Goal: Task Accomplishment & Management: Manage account settings

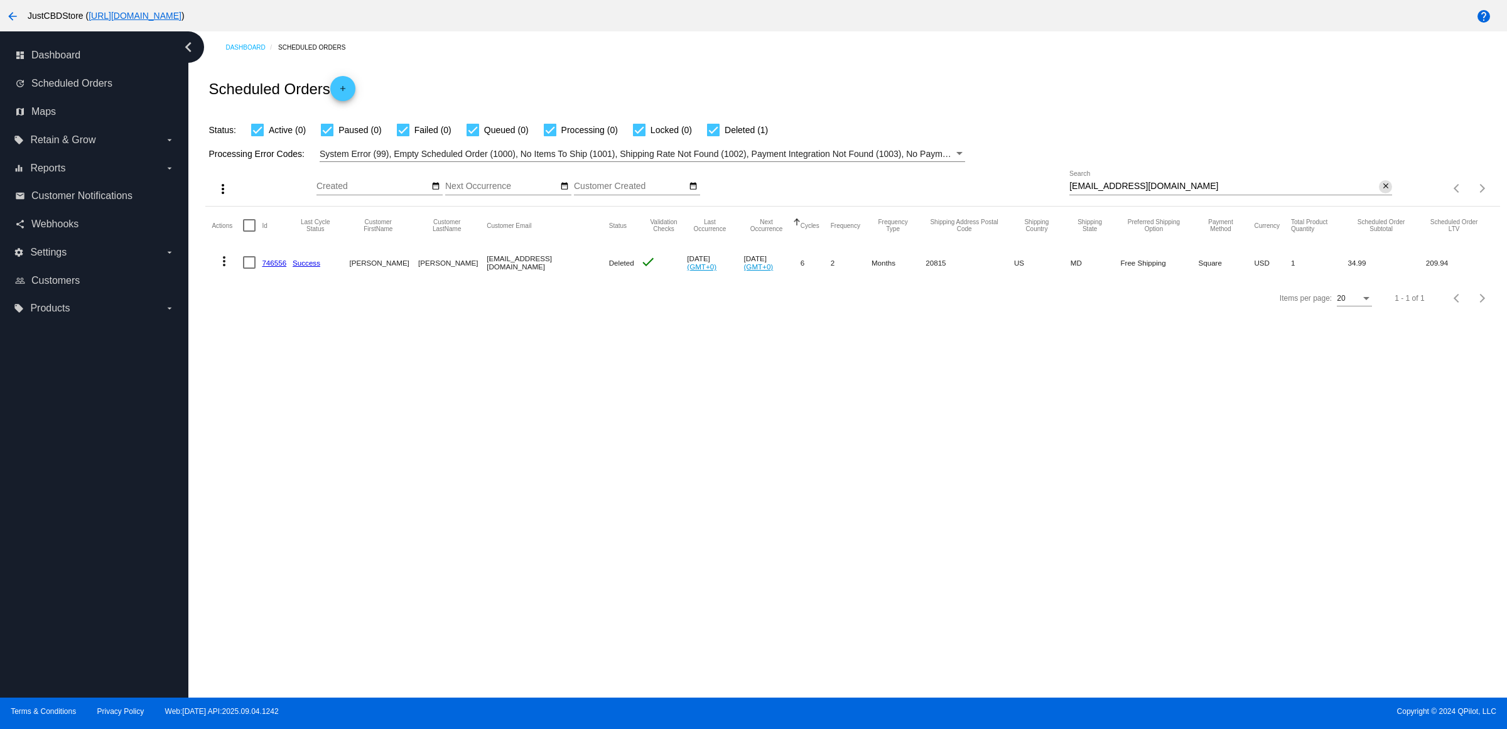
click at [1388, 192] on mat-icon "close" at bounding box center [1386, 186] width 9 height 10
click at [1384, 192] on input "Search" at bounding box center [1231, 186] width 323 height 10
paste input "[EMAIL_ADDRESS][DOMAIN_NAME]"
type input "[EMAIL_ADDRESS][DOMAIN_NAME]"
click at [271, 279] on mat-cell "850004" at bounding box center [277, 262] width 31 height 36
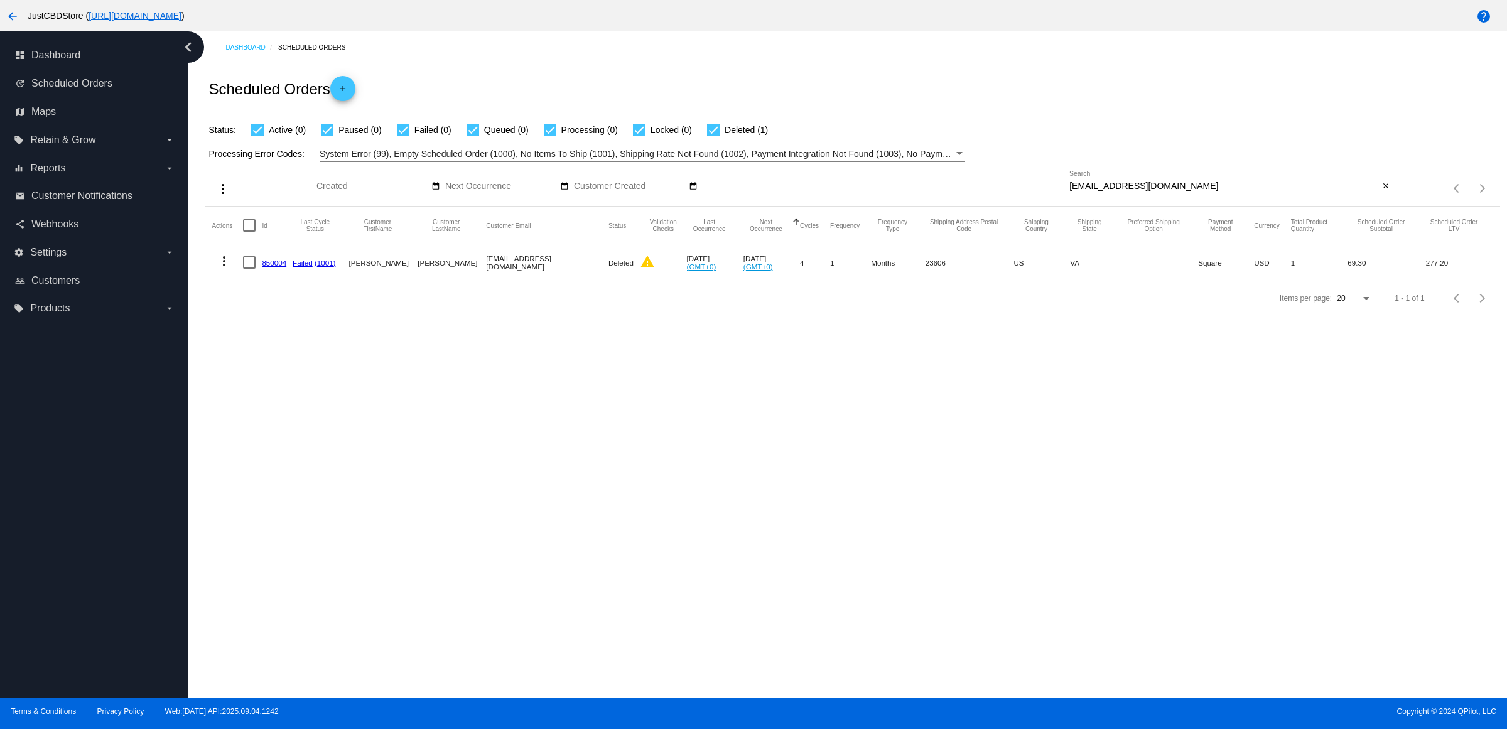
click at [275, 267] on link "850004" at bounding box center [274, 263] width 24 height 8
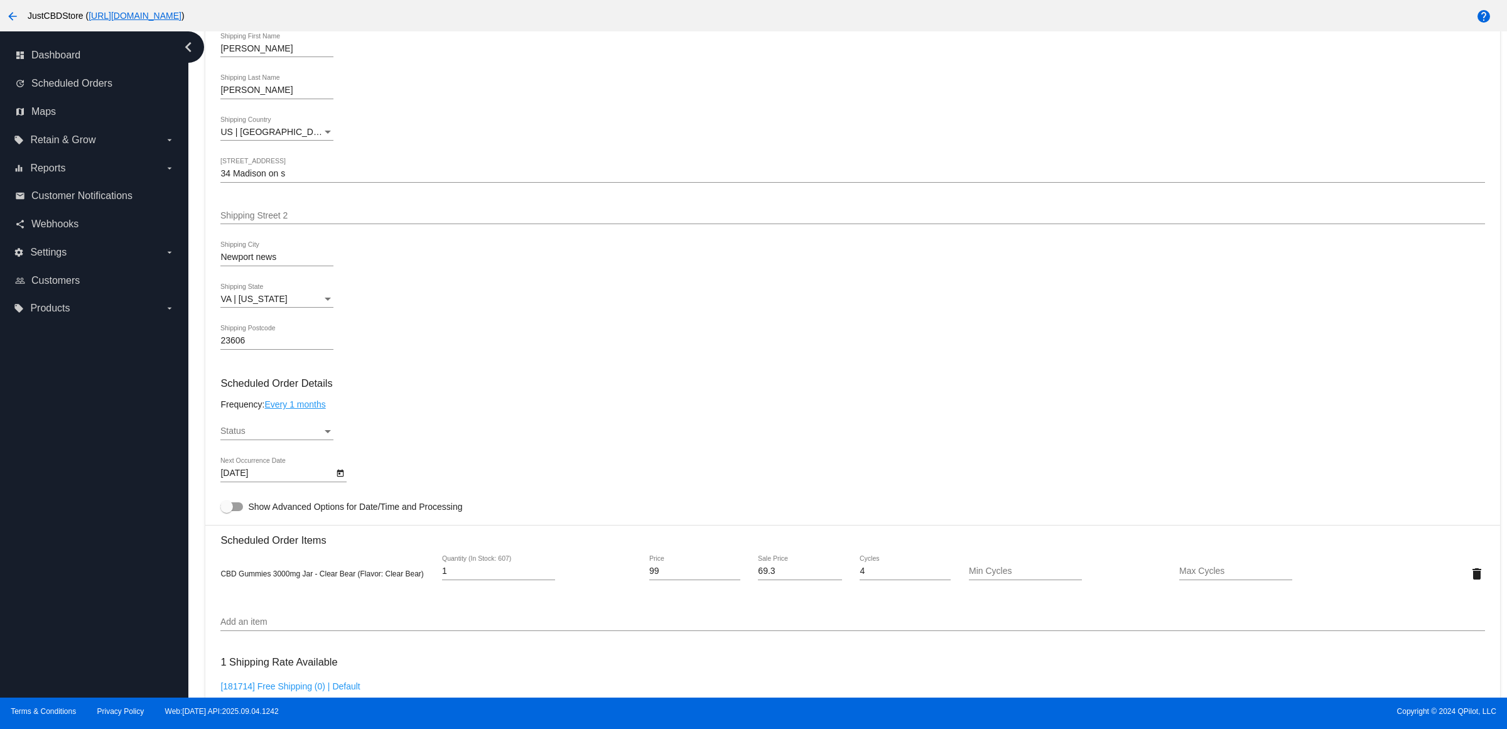
scroll to position [458, 0]
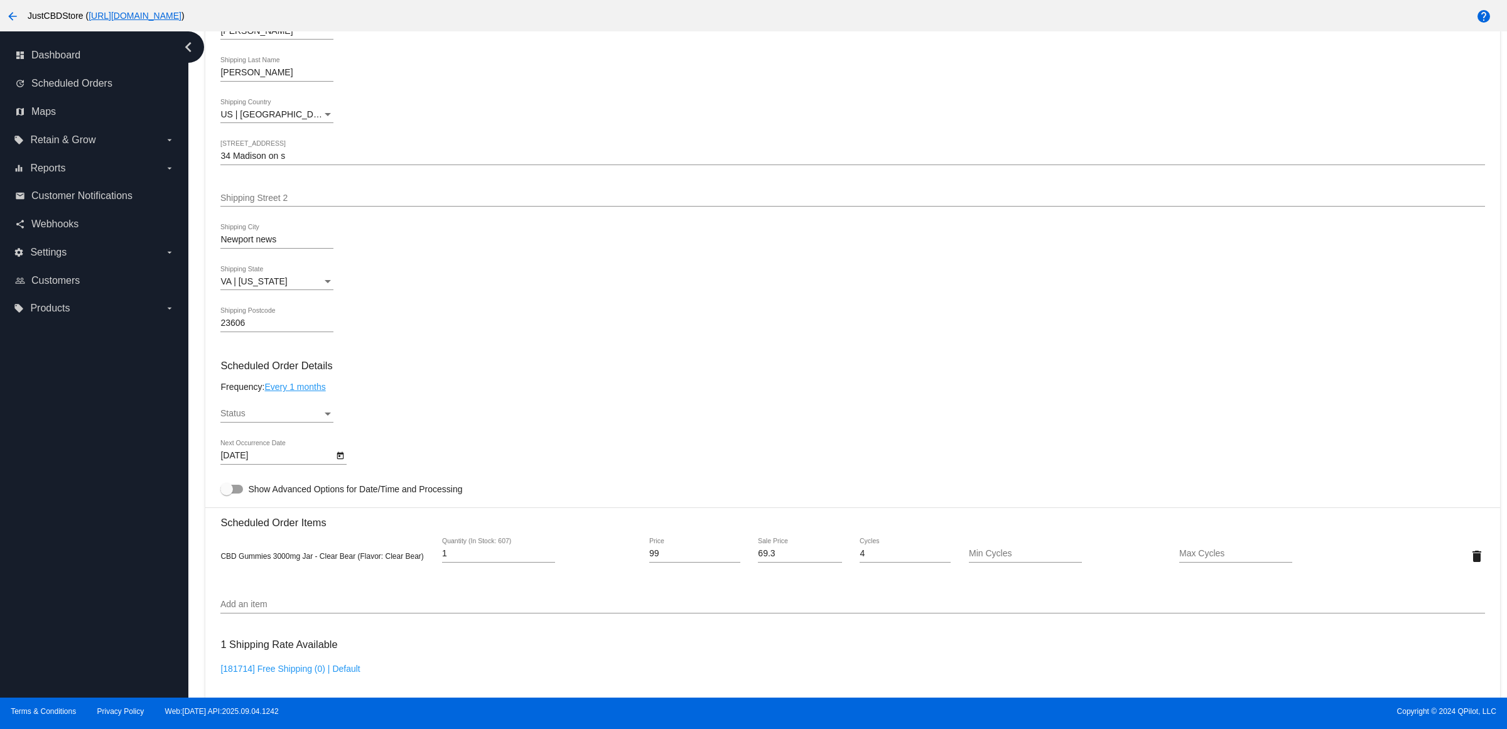
click at [345, 463] on icon "Open calendar" at bounding box center [340, 455] width 9 height 15
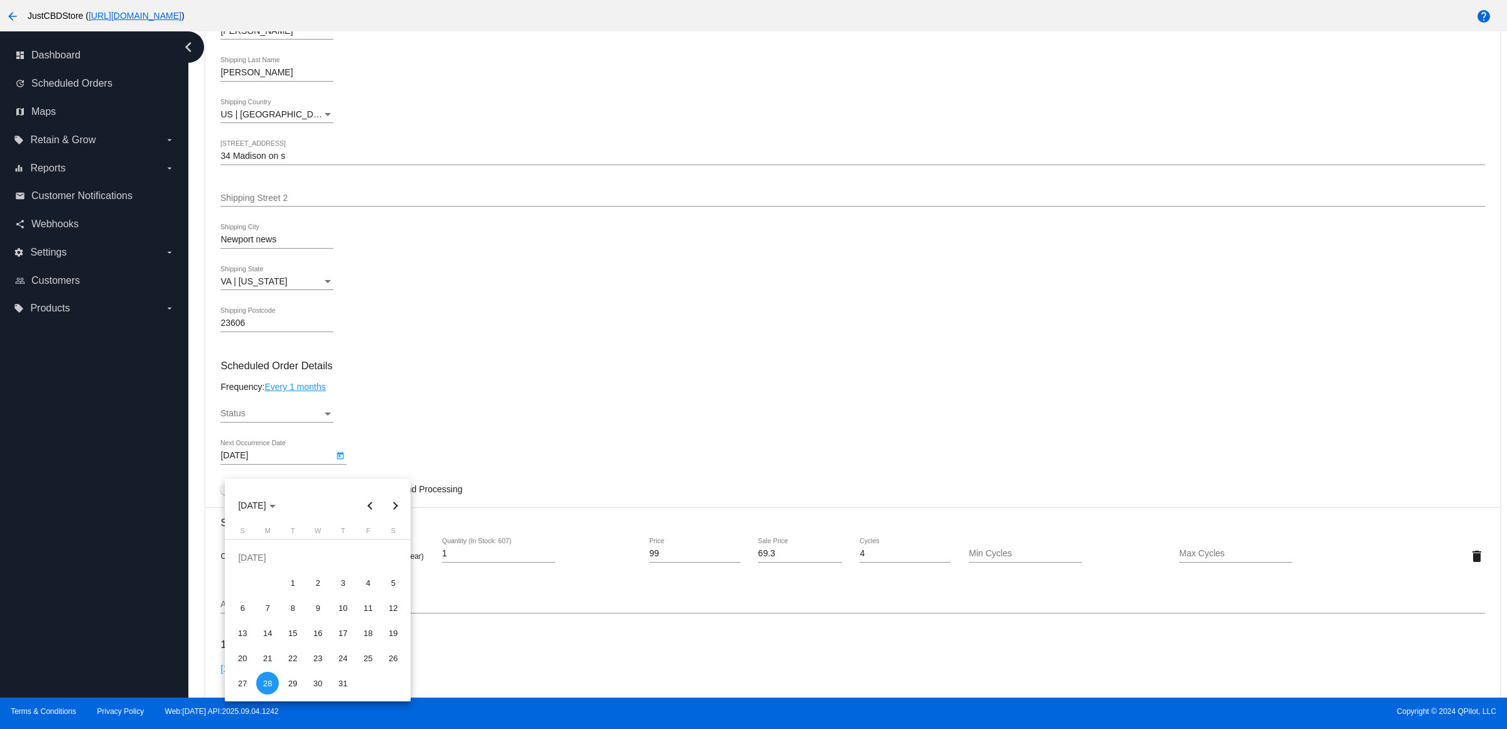
click at [509, 396] on div at bounding box center [753, 364] width 1507 height 729
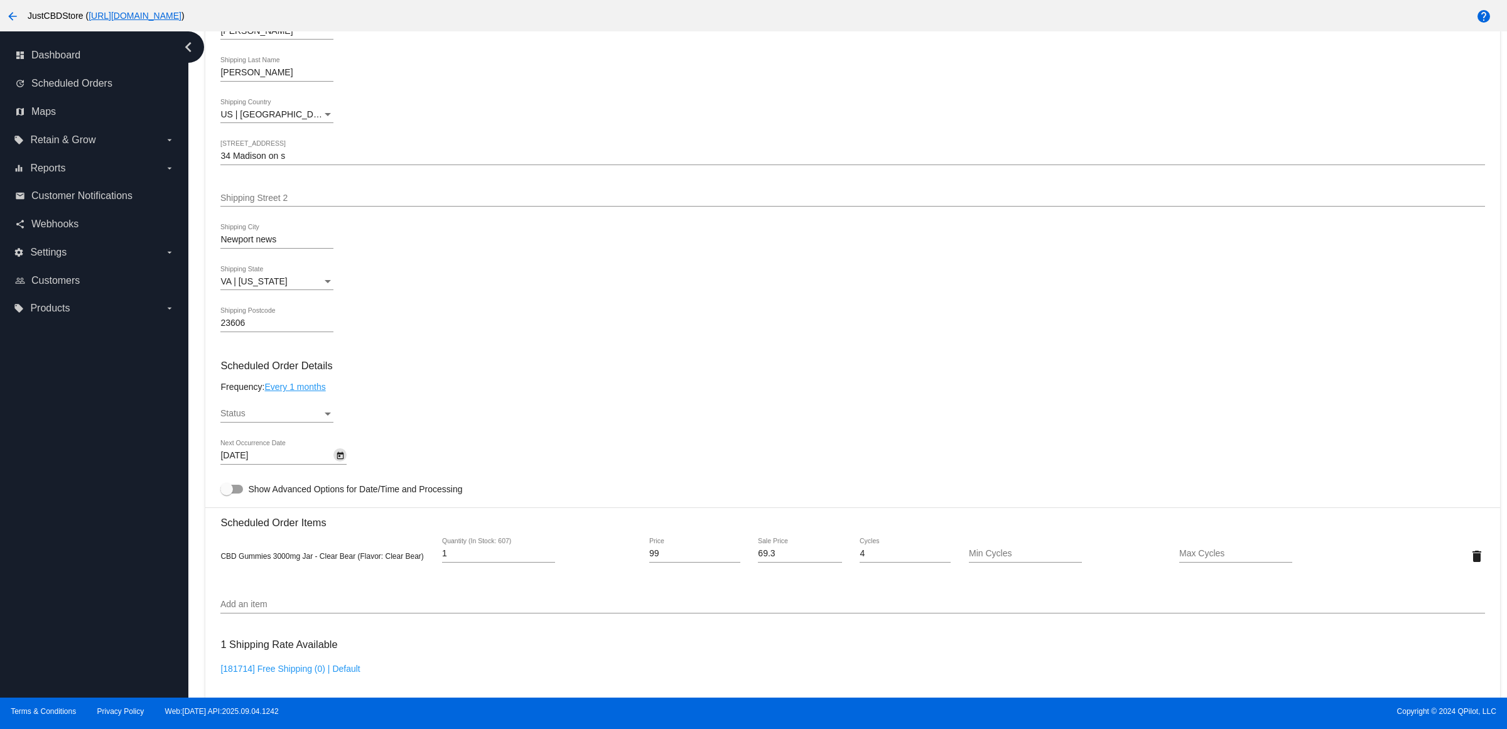
click at [512, 372] on h3 "Scheduled Order Details" at bounding box center [852, 366] width 1264 height 12
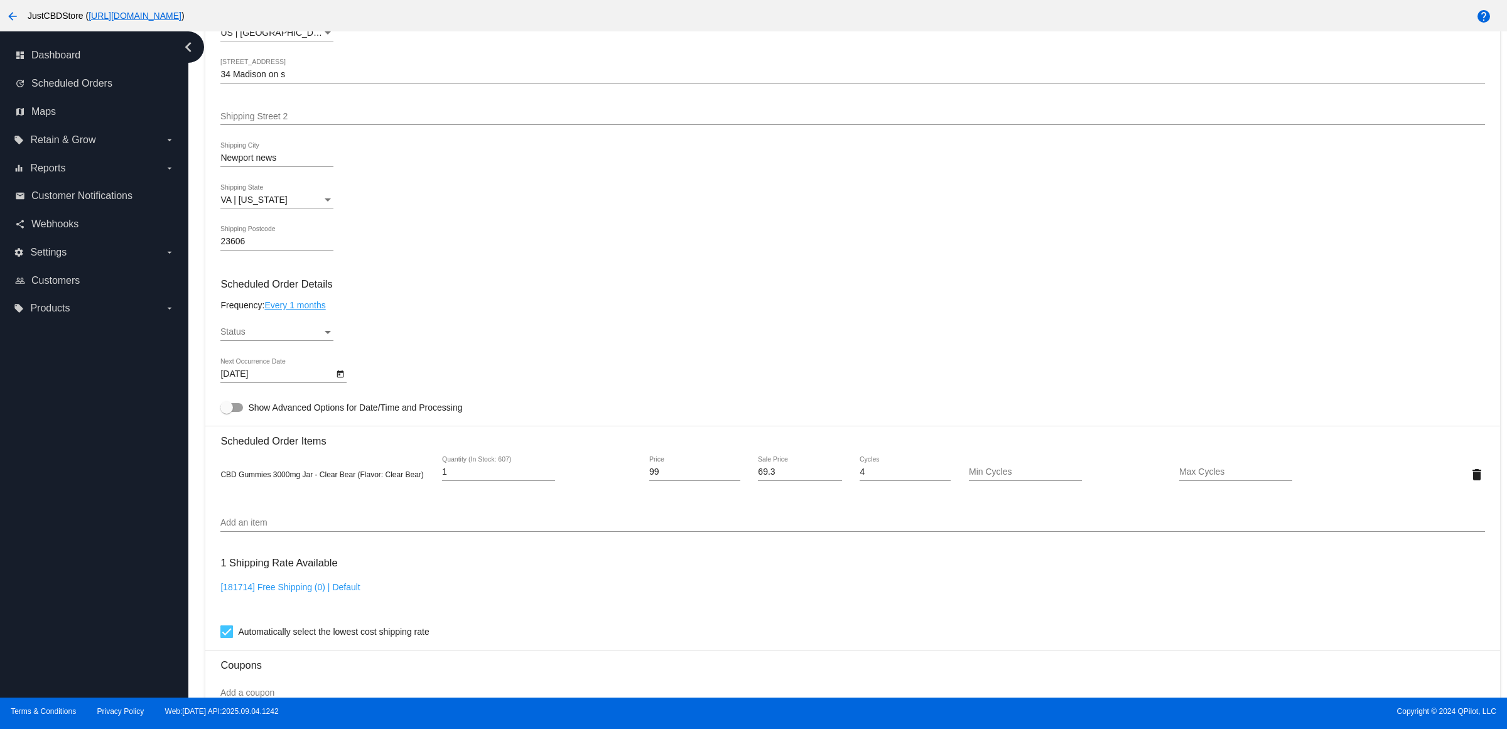
scroll to position [537, 0]
click at [330, 340] on div "Status" at bounding box center [327, 335] width 11 height 10
click at [312, 347] on span "Active" at bounding box center [281, 350] width 113 height 26
click at [632, 350] on div "Active Status" at bounding box center [852, 338] width 1264 height 36
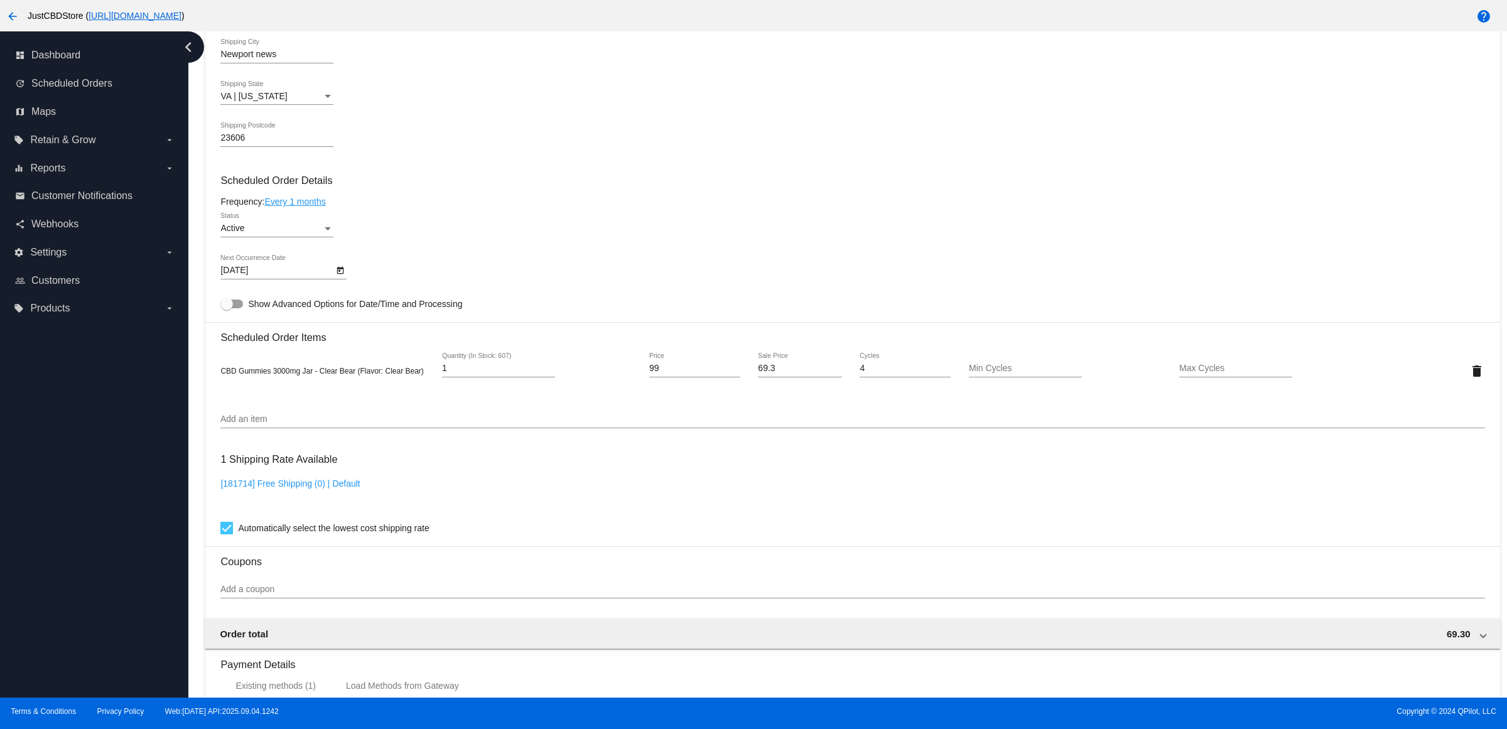
scroll to position [929, 0]
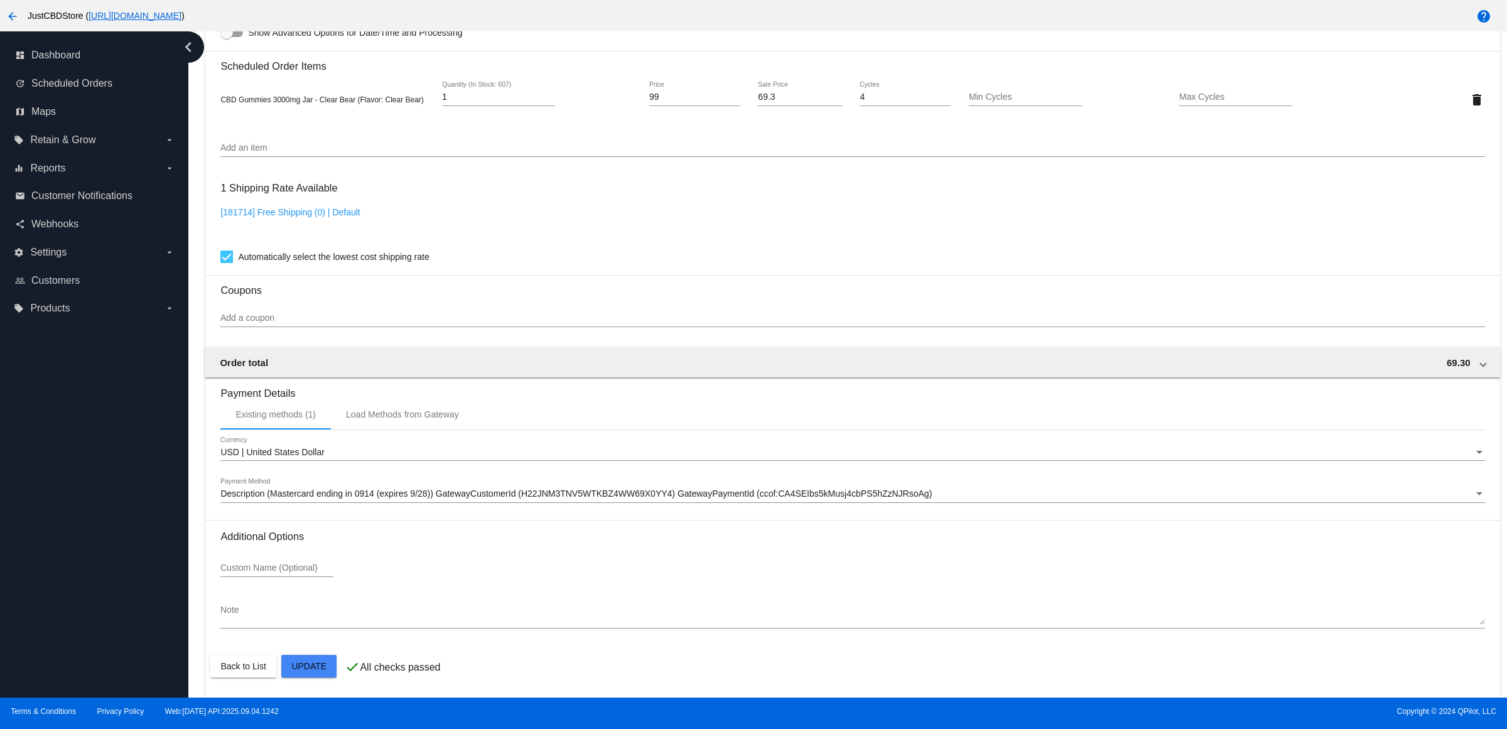
click at [322, 670] on mat-card "Customer 6192846: [PERSON_NAME] [EMAIL_ADDRESS][DOMAIN_NAME] Customer Shipping …" at bounding box center [852, 70] width 1294 height 1256
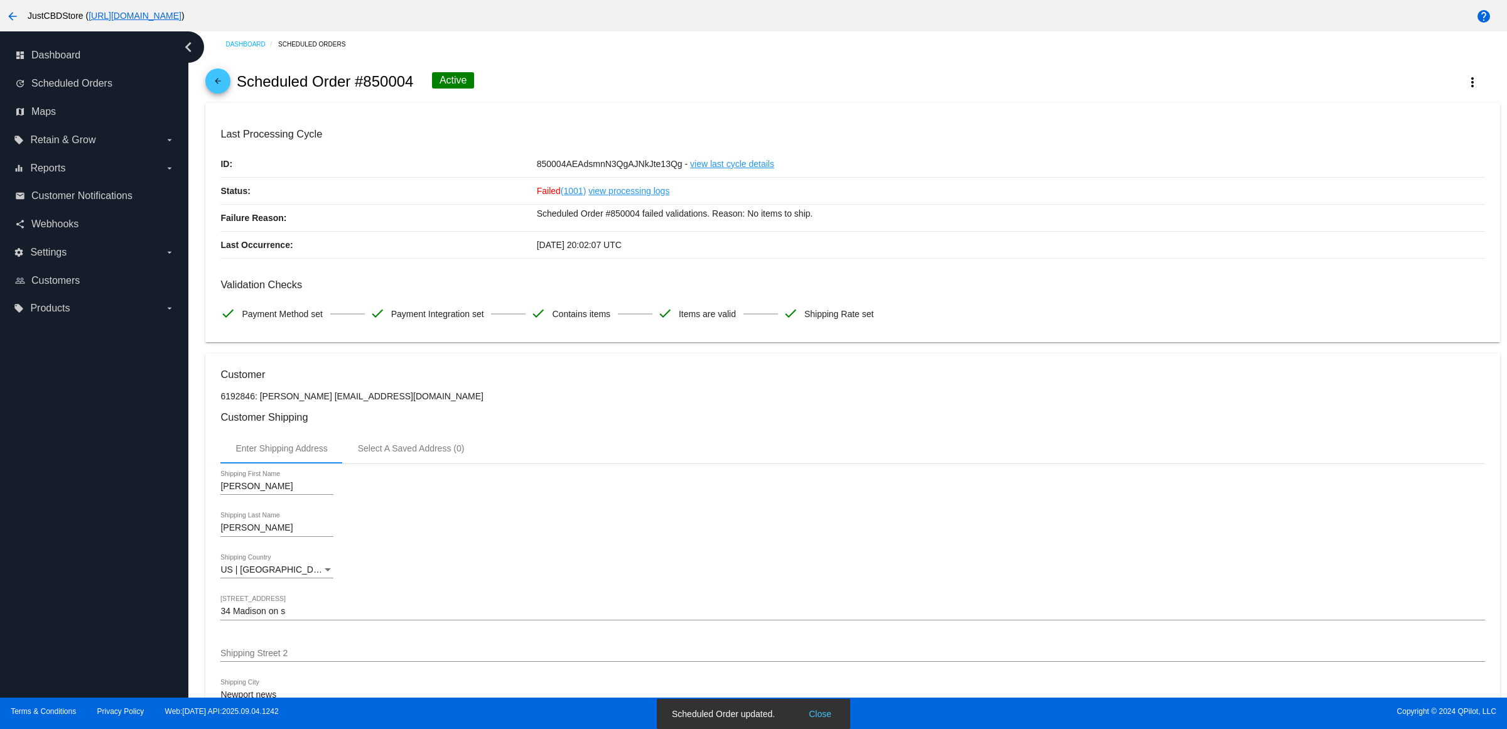
scroll to position [0, 0]
click at [1465, 88] on mat-icon "more_vert" at bounding box center [1472, 85] width 15 height 15
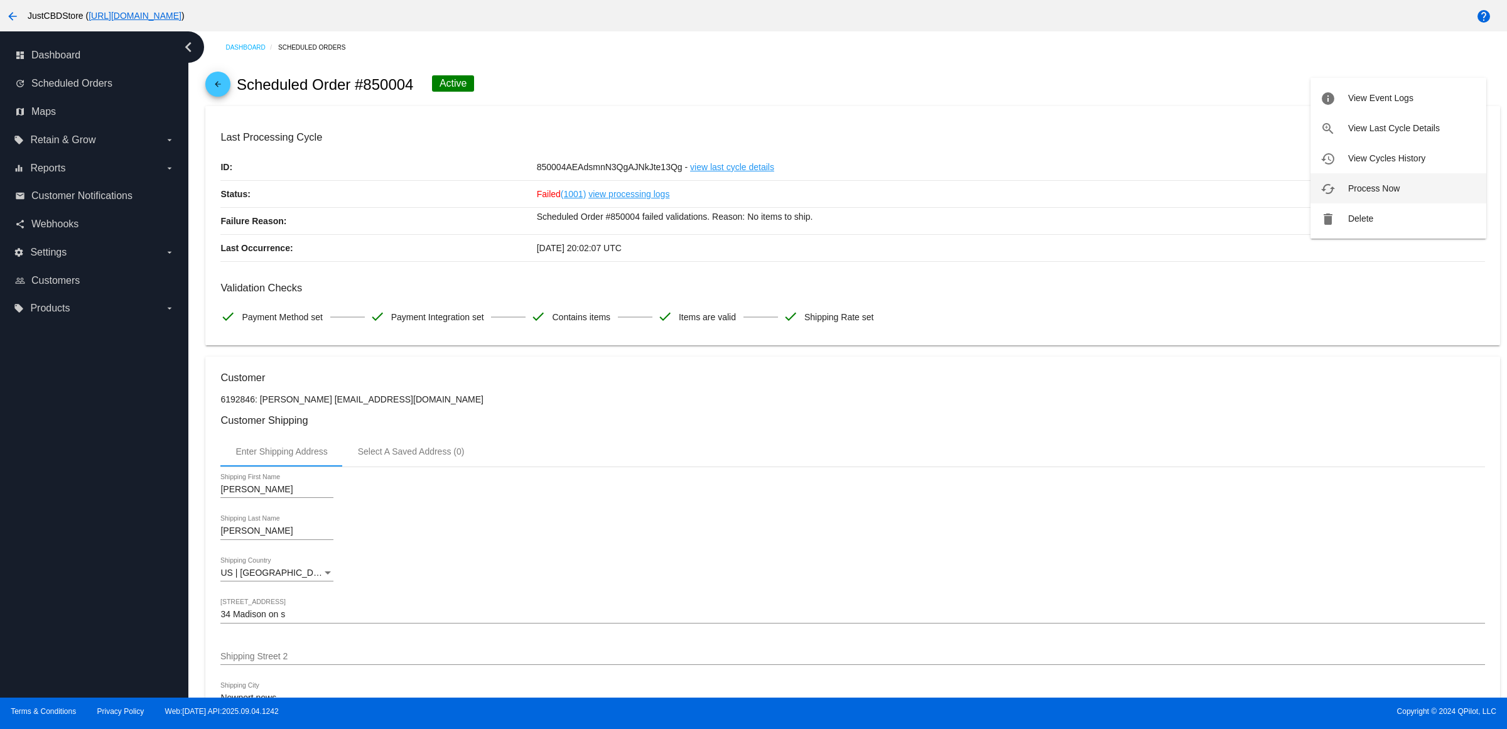
click at [1399, 184] on span "Process Now" at bounding box center [1373, 188] width 51 height 10
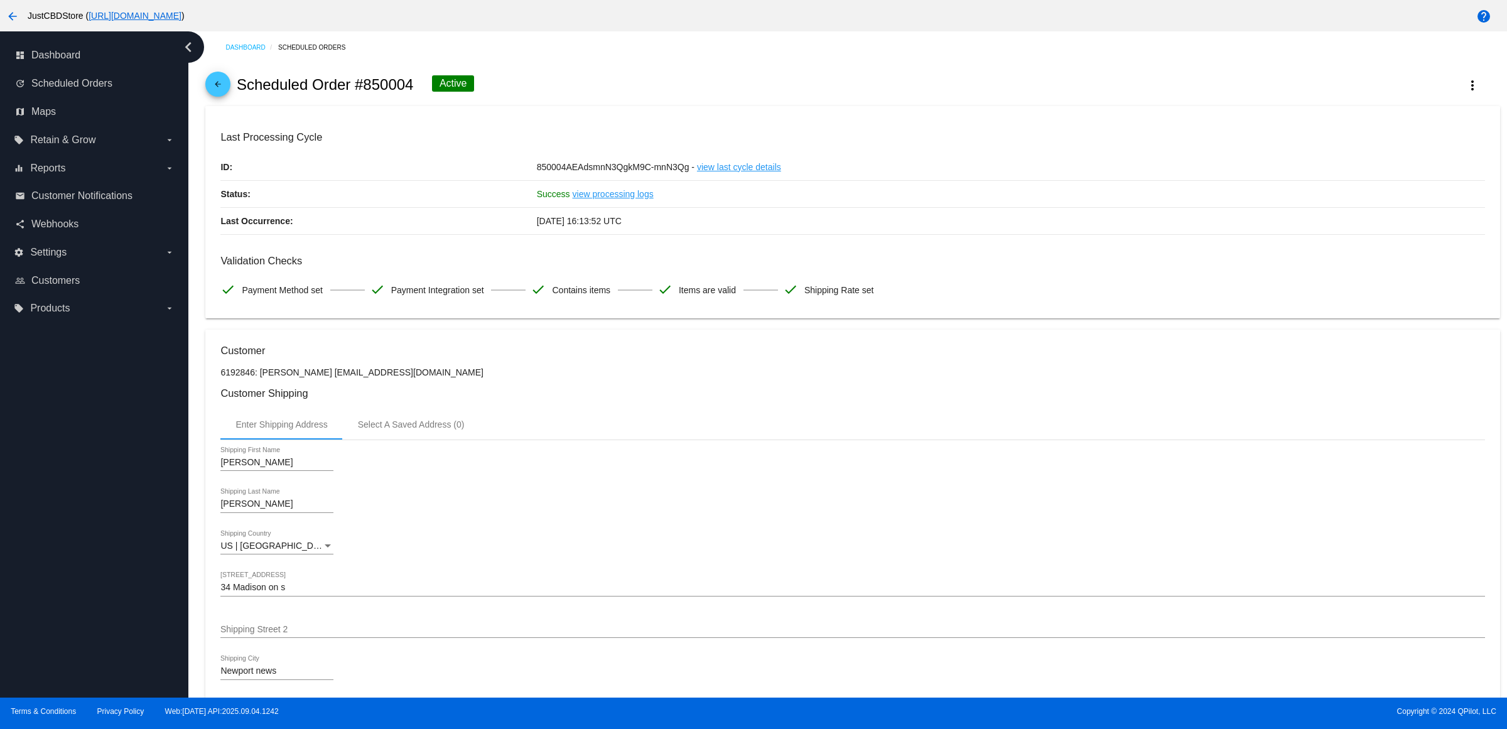
click at [658, 482] on div "Thomas Shipping First Name" at bounding box center [852, 465] width 1264 height 36
click at [224, 92] on mat-icon "arrow_back" at bounding box center [217, 87] width 15 height 15
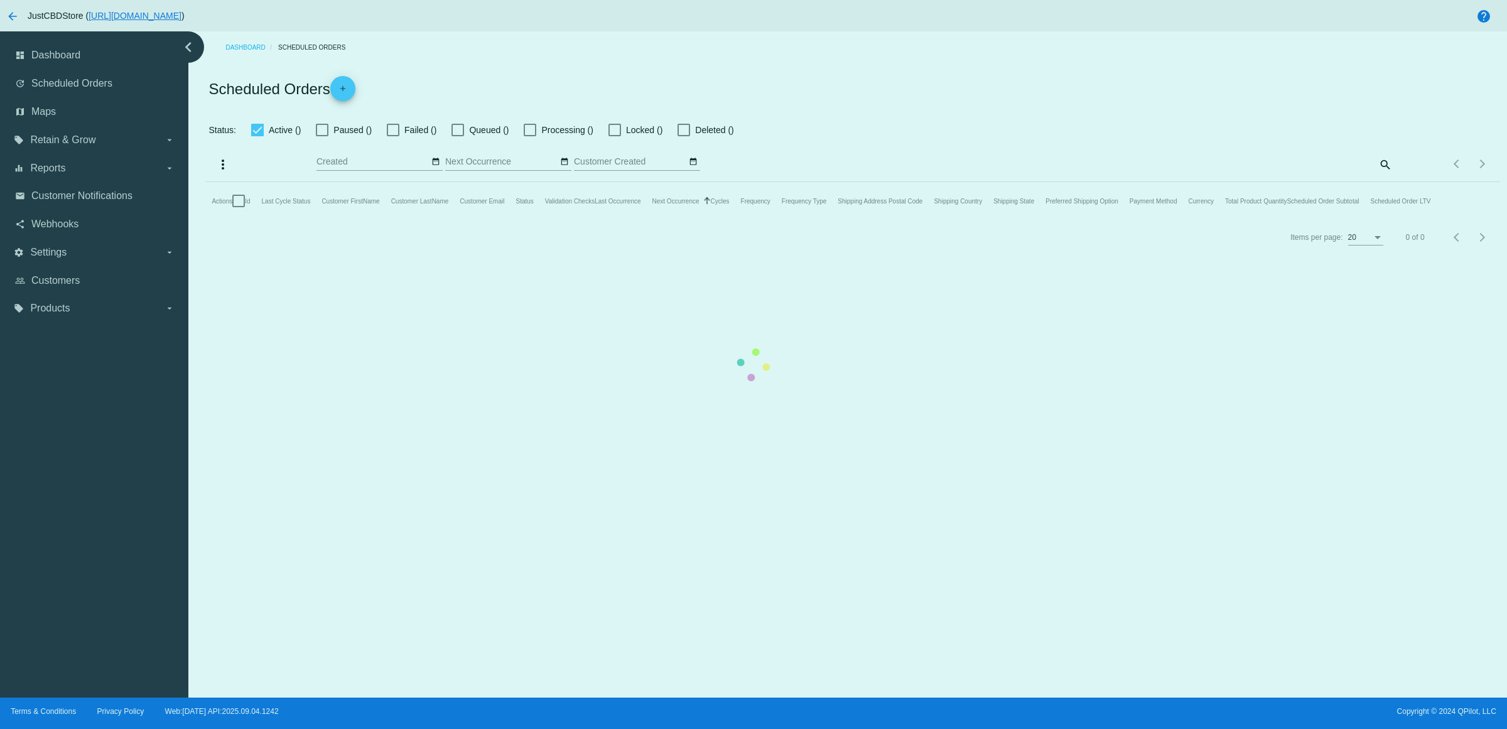
checkbox input "true"
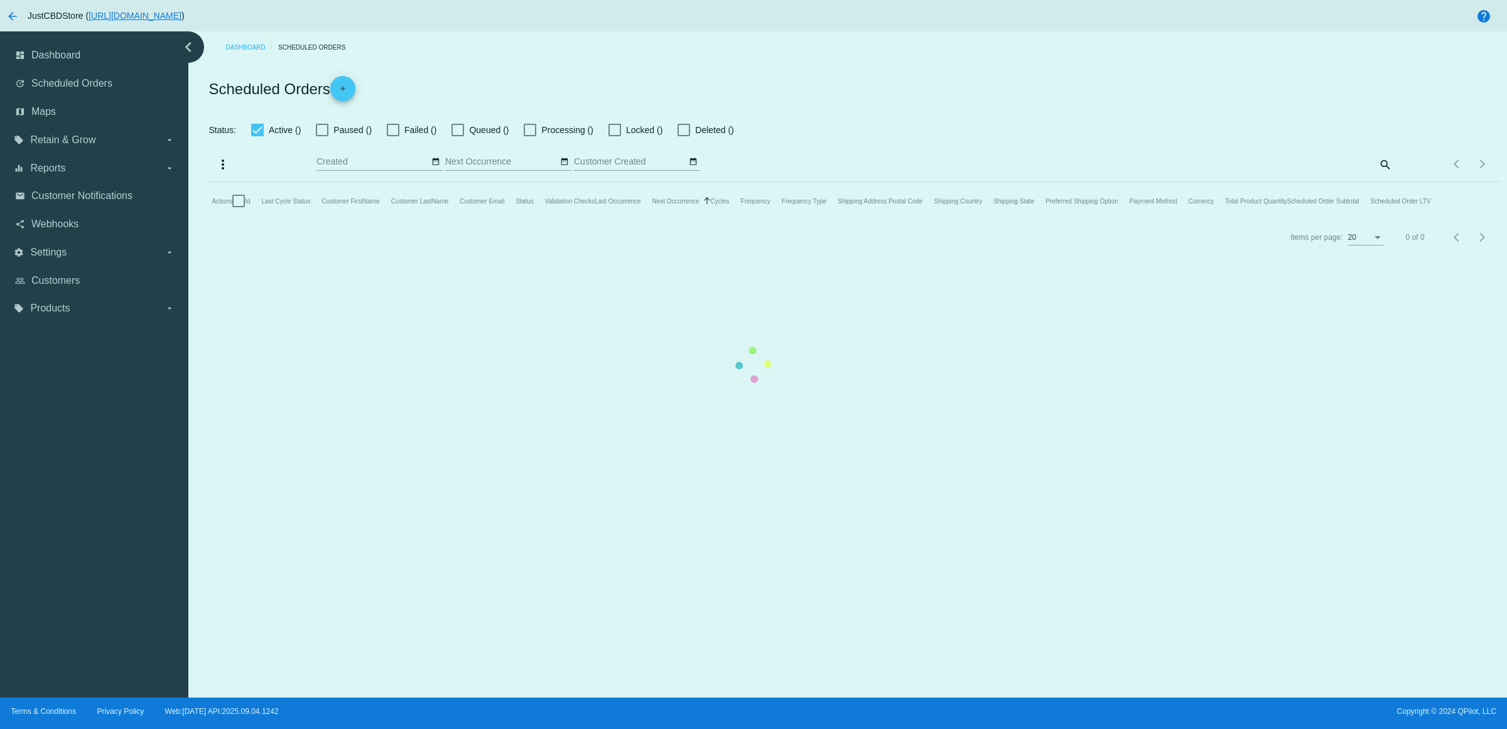
checkbox input "true"
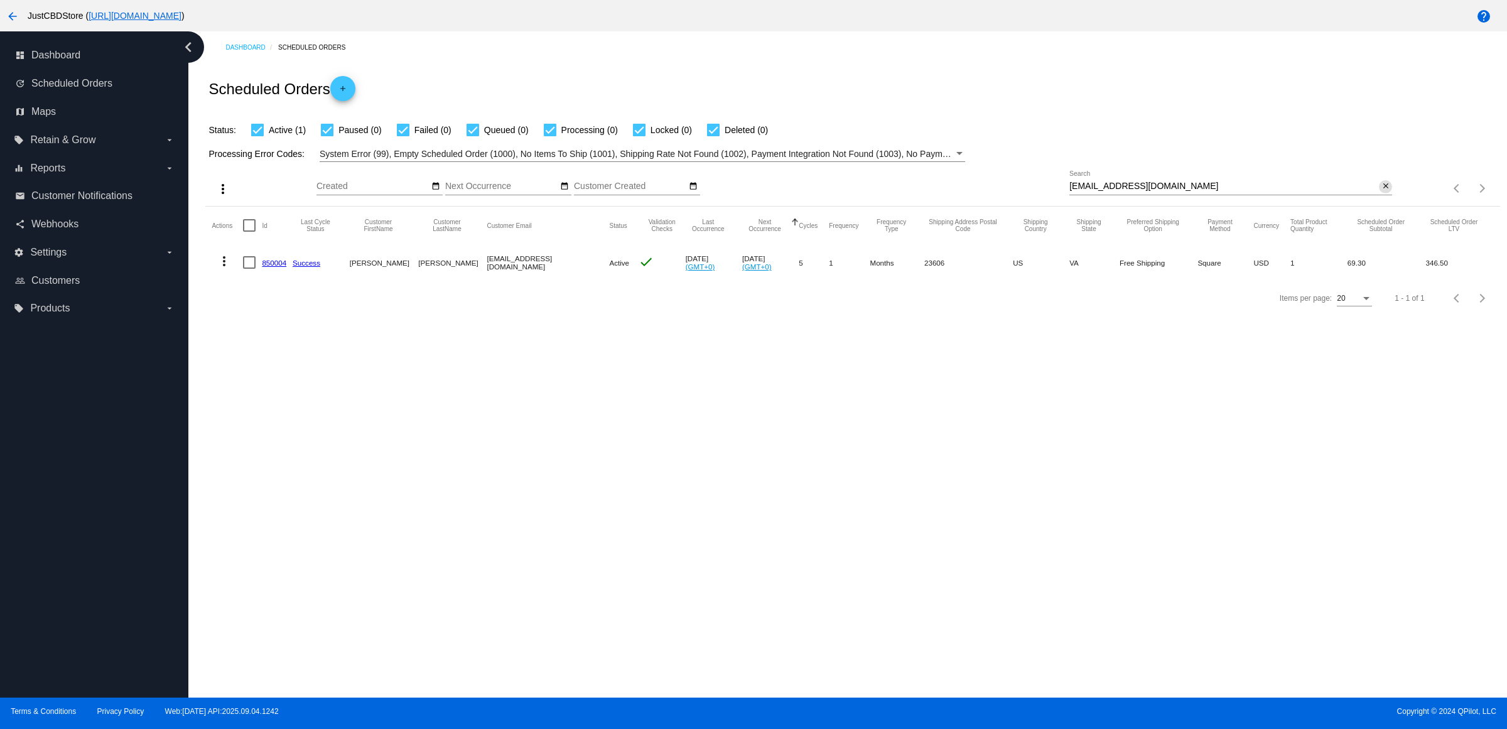
click at [1382, 192] on mat-icon "close" at bounding box center [1386, 186] width 9 height 10
click at [1389, 198] on mat-icon "search" at bounding box center [1384, 188] width 15 height 19
drag, startPoint x: 1382, startPoint y: 205, endPoint x: 1388, endPoint y: 203, distance: 6.8
click at [1388, 192] on input "Search" at bounding box center [1231, 186] width 323 height 10
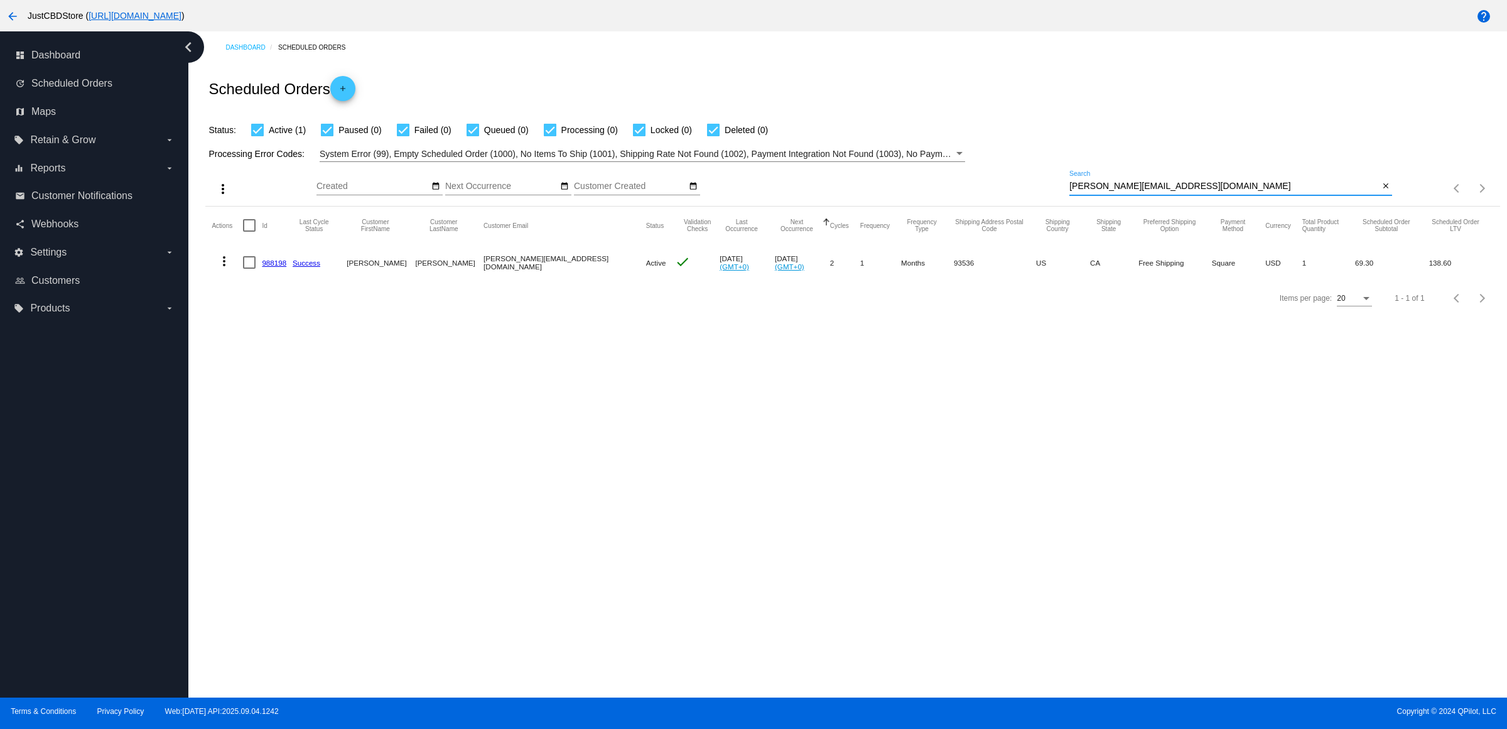
type input "revelle@yahoo.com"
click at [230, 273] on button "more_vert" at bounding box center [224, 259] width 25 height 25
click at [298, 441] on button "delete Delete" at bounding box center [278, 436] width 125 height 30
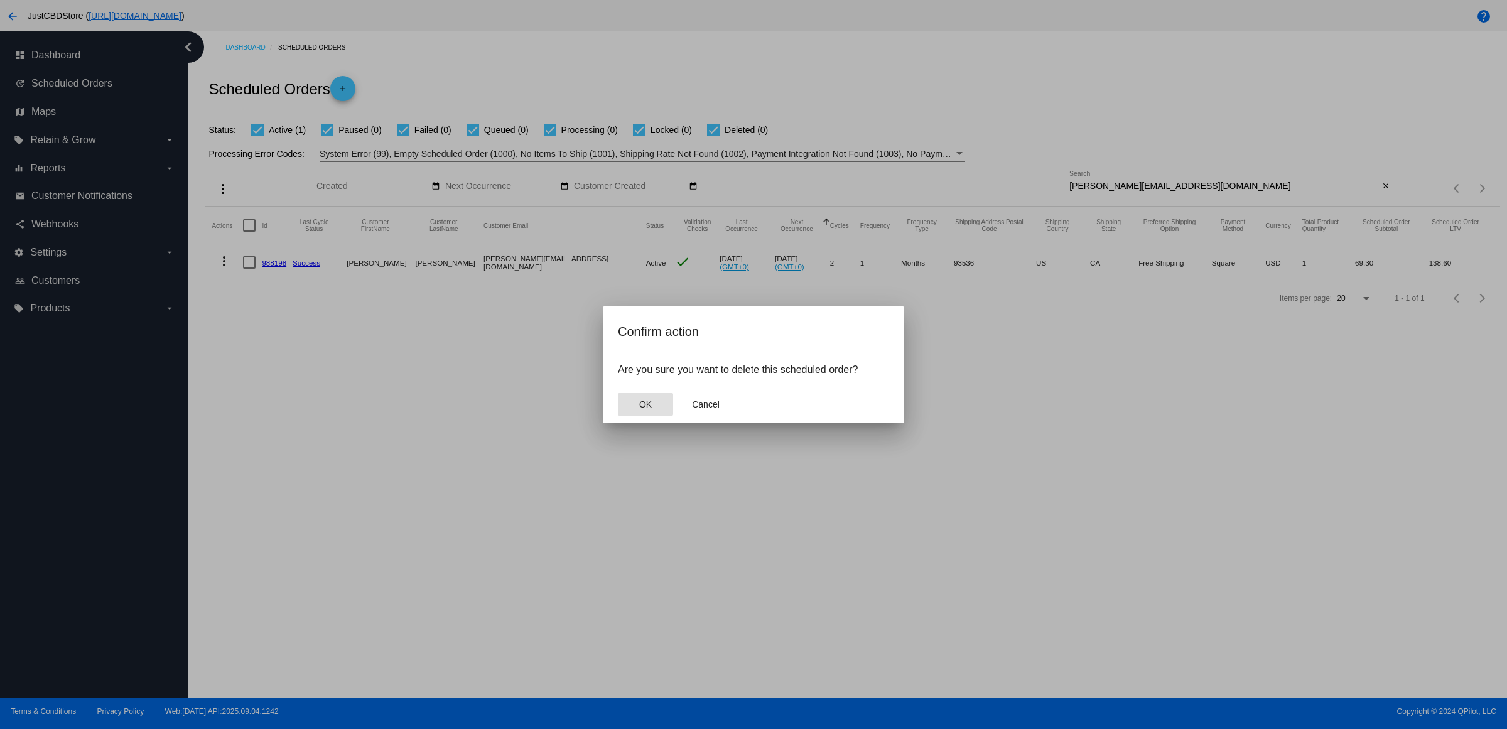
click at [636, 411] on button "OK" at bounding box center [645, 404] width 55 height 23
